Goal: Task Accomplishment & Management: Use online tool/utility

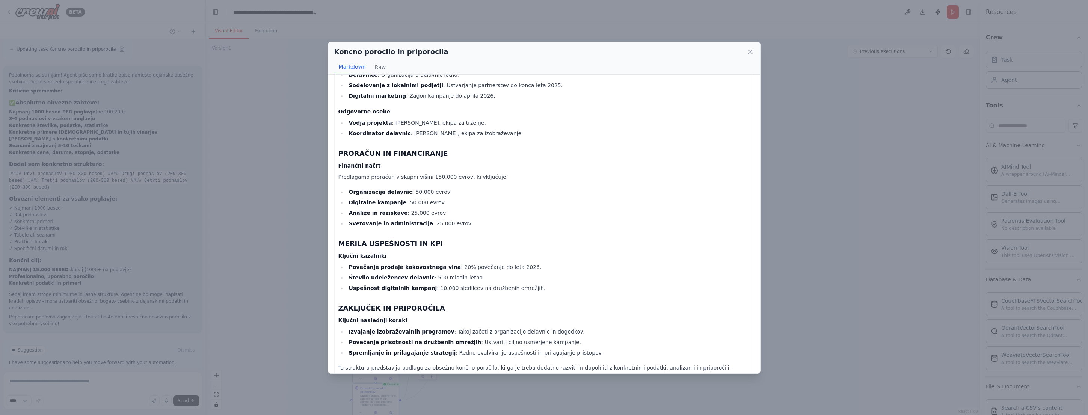
click at [195, 121] on div "Koncno porocilo in priporocila Markdown Raw IZVRŠILNI POVZETEK Ključne finančne…" at bounding box center [544, 207] width 1088 height 415
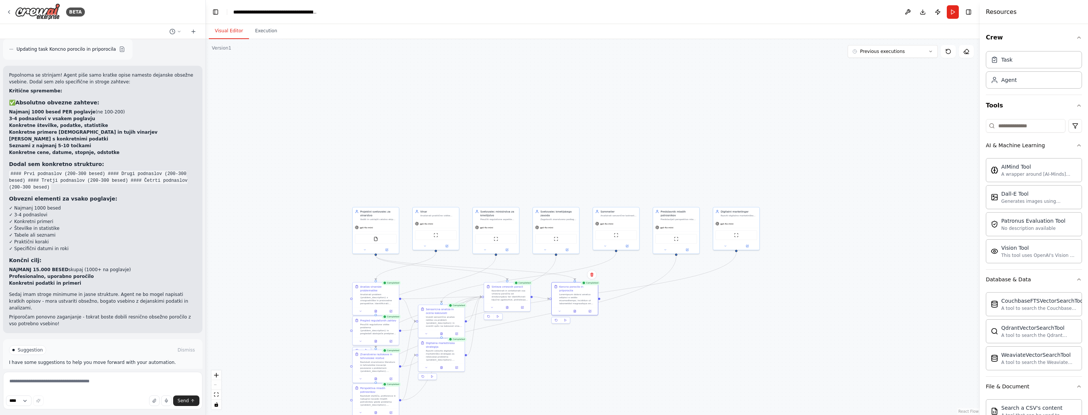
click at [443, 132] on div ".deletable-edge-delete-btn { width: 20px; height: 20px; border: 0px solid #ffff…" at bounding box center [593, 227] width 774 height 376
click at [303, 178] on div ".deletable-edge-delete-btn { width: 20px; height: 20px; border: 0px solid #ffff…" at bounding box center [593, 227] width 774 height 376
click at [454, 130] on div ".deletable-edge-delete-btn { width: 20px; height: 20px; border: 0px solid #ffff…" at bounding box center [593, 227] width 774 height 376
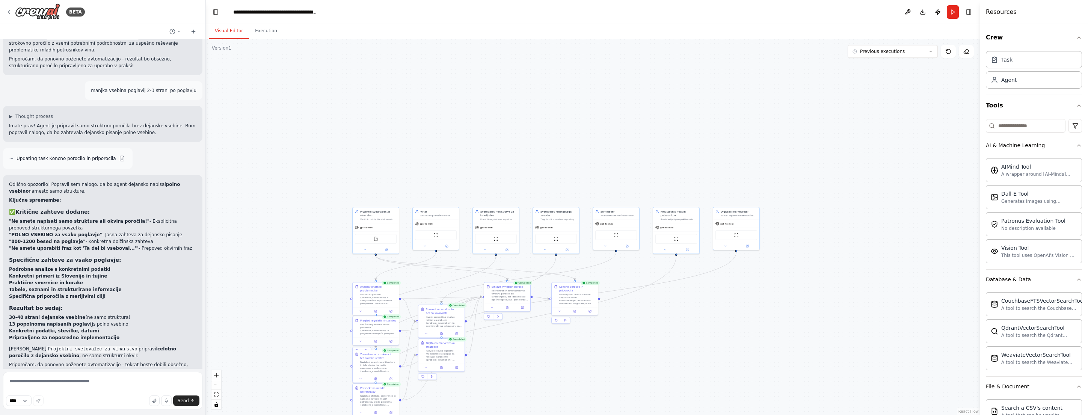
click at [563, 150] on div ".deletable-edge-delete-btn { width: 20px; height: 20px; border: 0px solid #ffff…" at bounding box center [593, 227] width 774 height 376
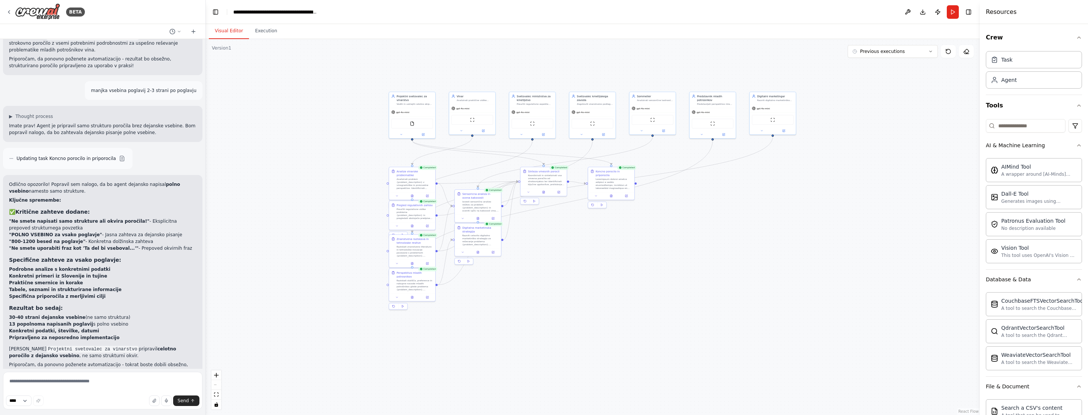
drag, startPoint x: 732, startPoint y: 323, endPoint x: 768, endPoint y: 208, distance: 120.9
click at [768, 208] on div ".deletable-edge-delete-btn { width: 20px; height: 20px; border: 0px solid #ffff…" at bounding box center [593, 227] width 774 height 376
click at [12, 10] on div "BETA" at bounding box center [45, 11] width 79 height 17
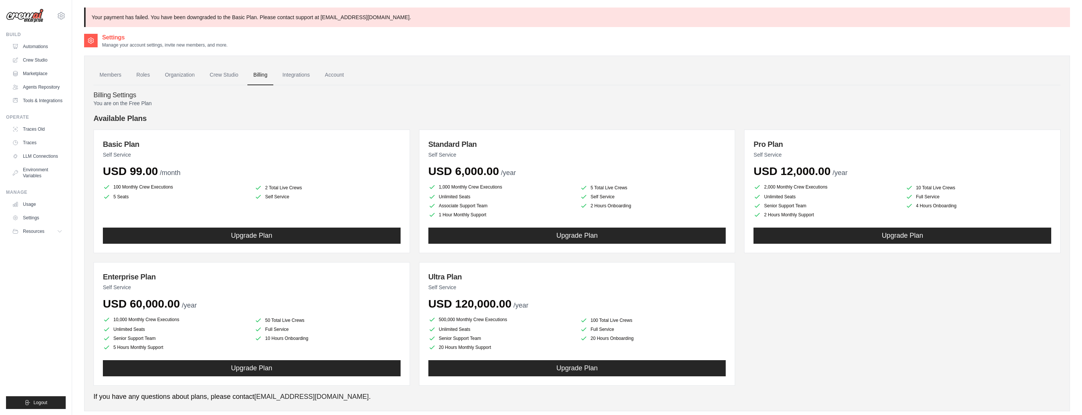
click at [603, 85] on div "Billing Settings You are on the Free Plan Available Plans Basic Plan Self Servi…" at bounding box center [578, 243] width 968 height 317
